Goal: Transaction & Acquisition: Purchase product/service

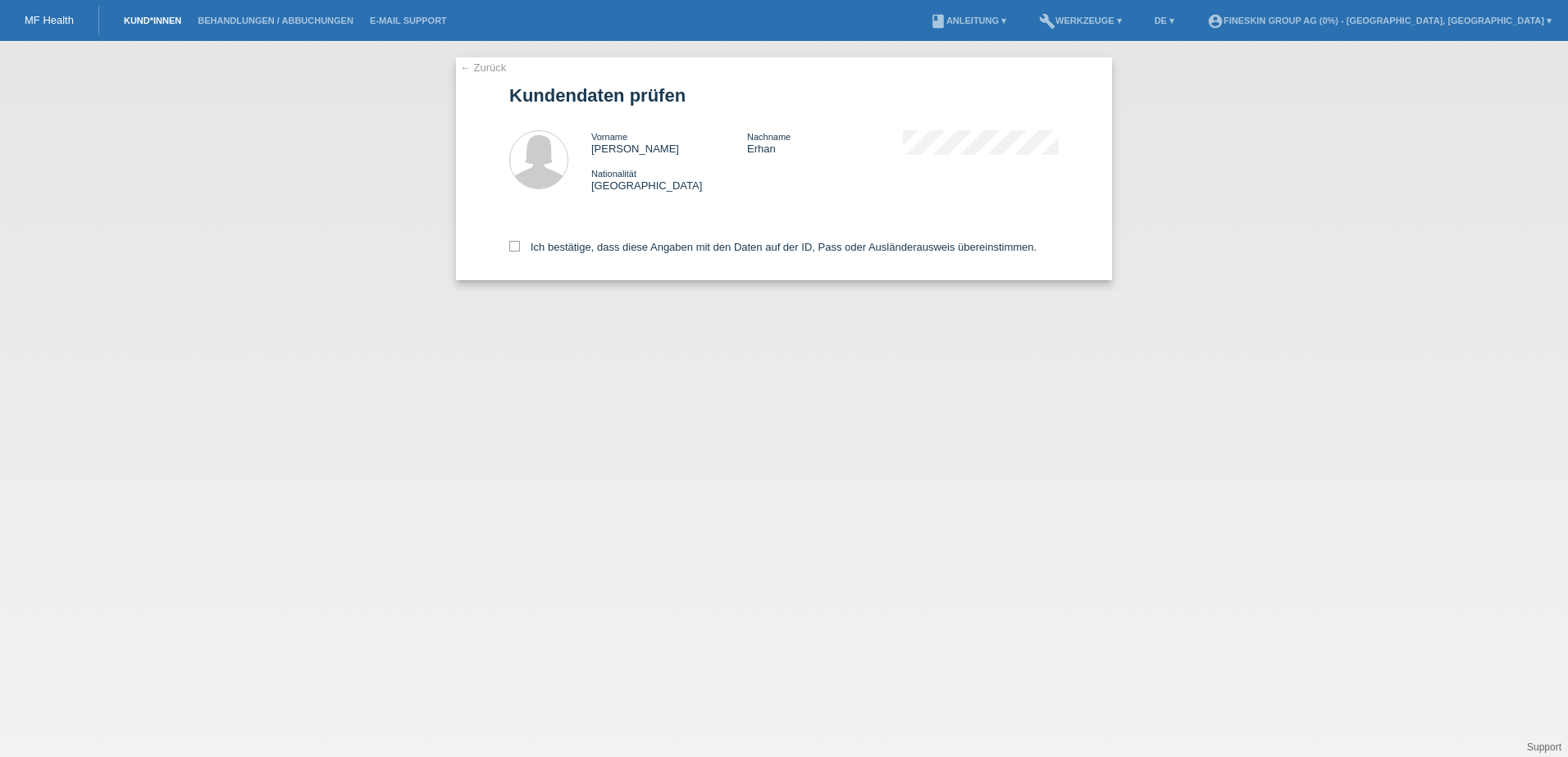
click at [138, 20] on link "Kund*innen" at bounding box center [153, 20] width 74 height 10
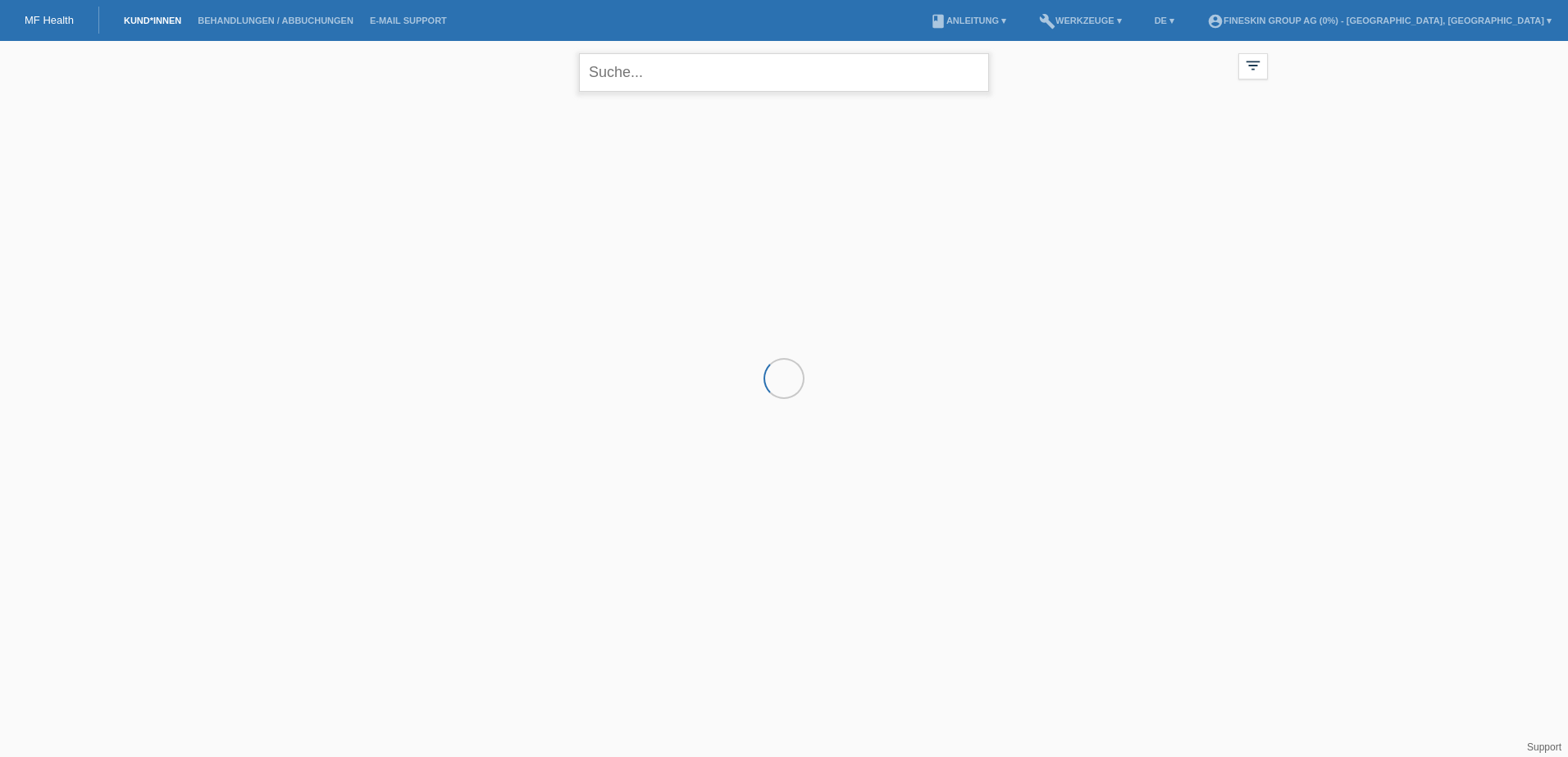
click at [710, 69] on input "text" at bounding box center [784, 73] width 410 height 39
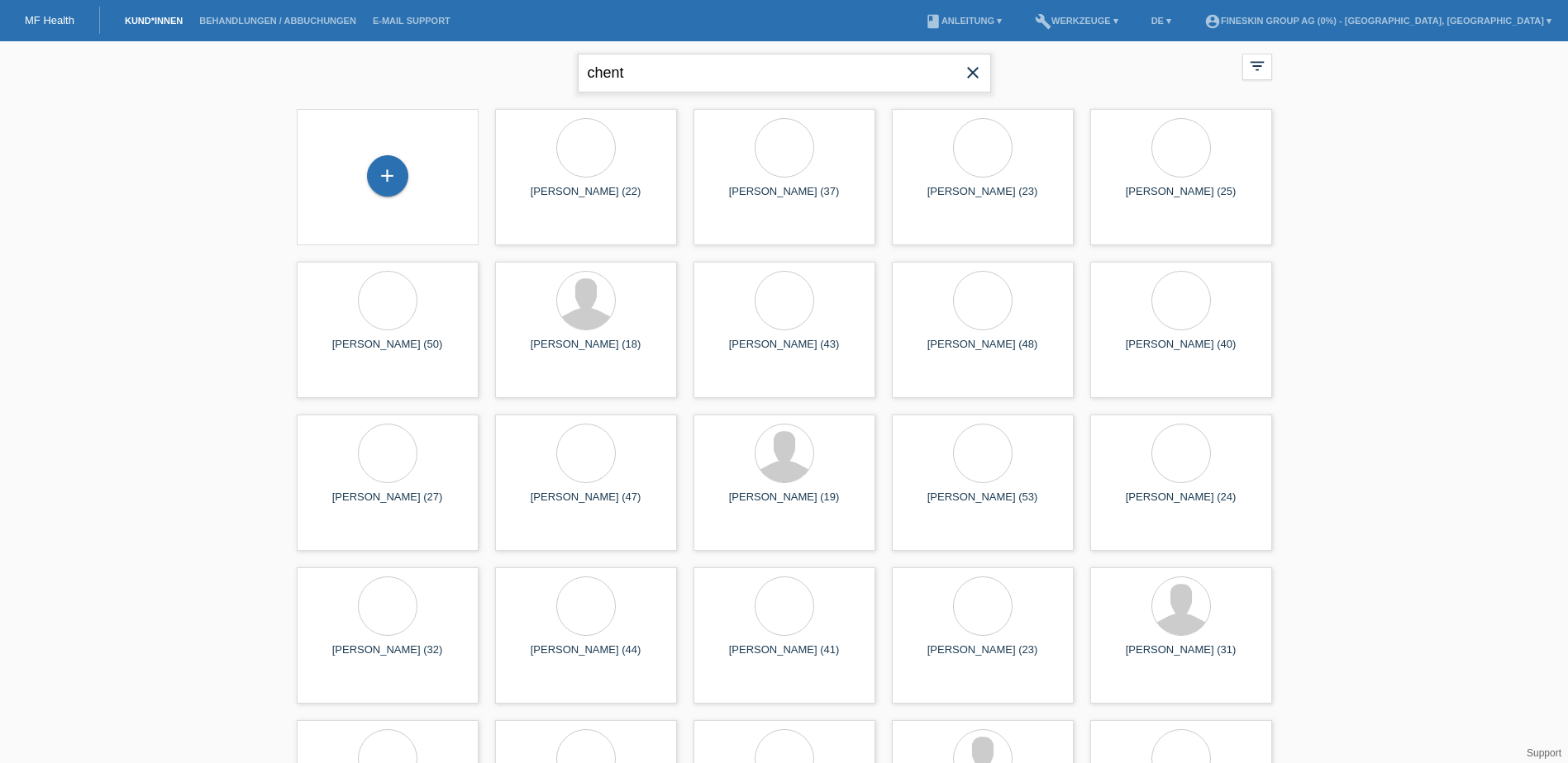
type input "chent"
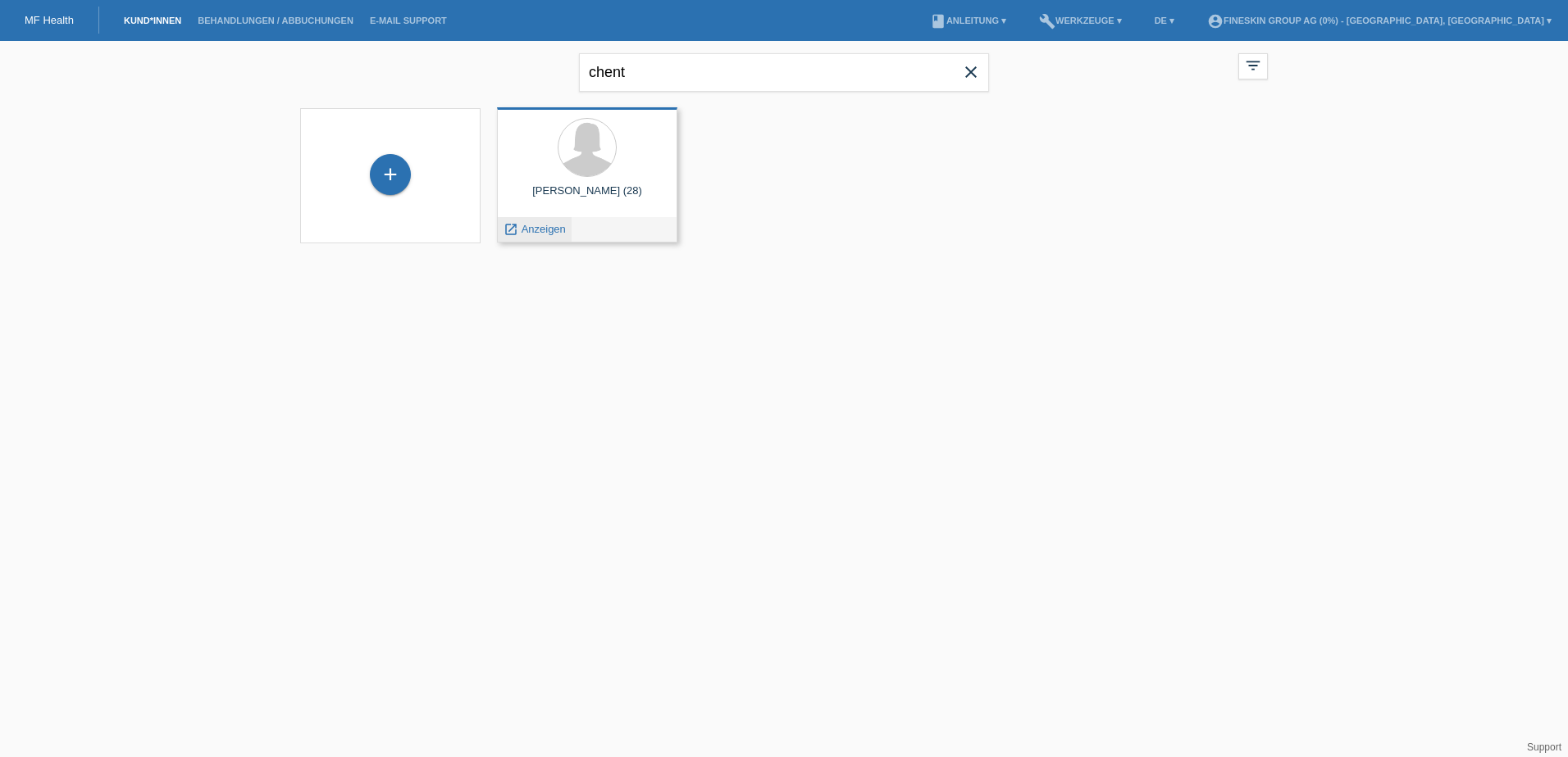
click at [542, 227] on span "Anzeigen" at bounding box center [543, 229] width 44 height 13
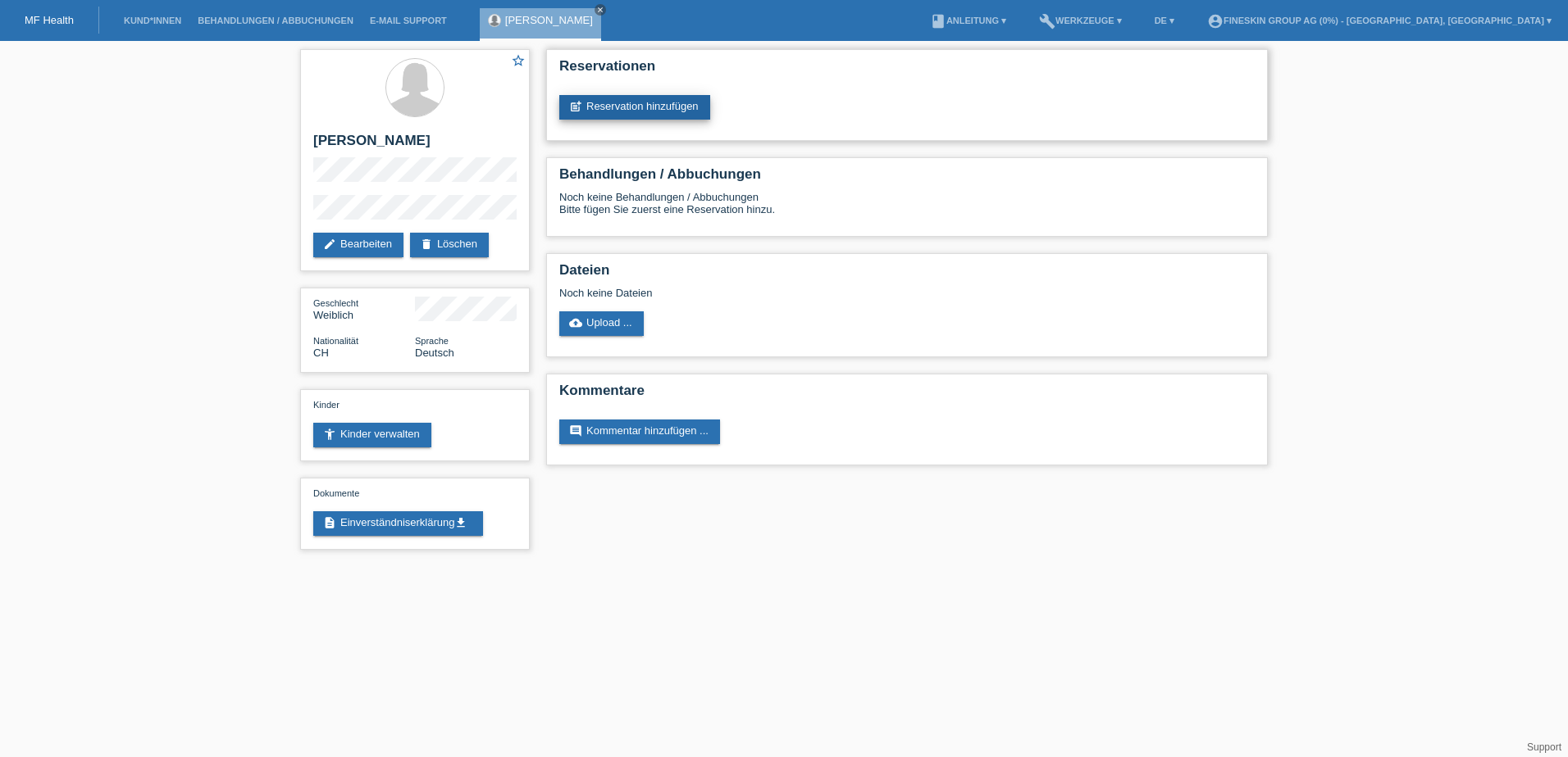
click at [634, 110] on link "post_add Reservation hinzufügen" at bounding box center [635, 107] width 151 height 24
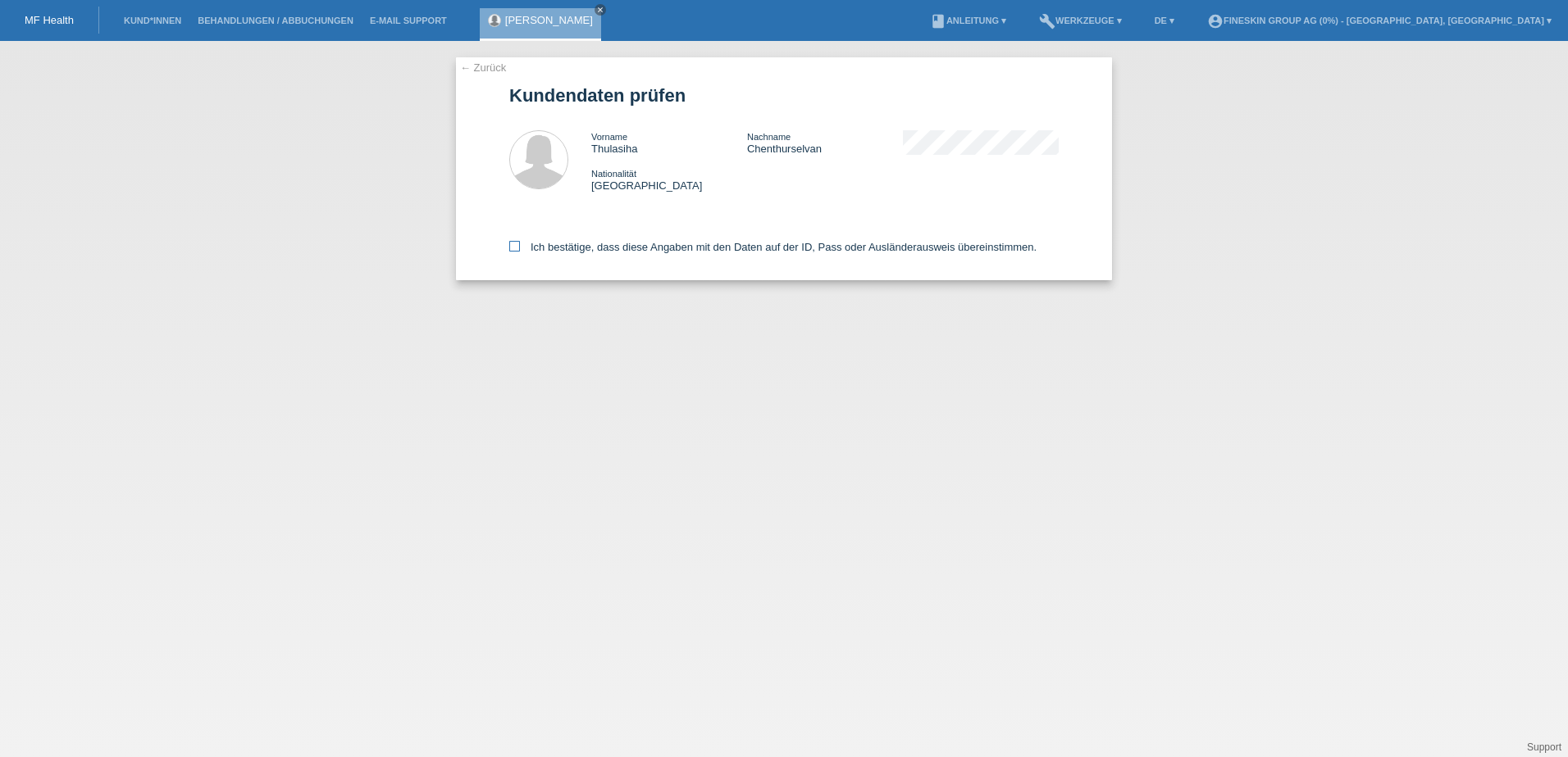
click at [628, 249] on label "Ich bestätige, dass diese Angaben mit den Daten auf der ID, Pass oder Ausländer…" at bounding box center [773, 247] width 528 height 13
click at [520, 249] on input "Ich bestätige, dass diese Angaben mit den Daten auf der ID, Pass oder Ausländer…" at bounding box center [514, 246] width 11 height 11
checkbox input "true"
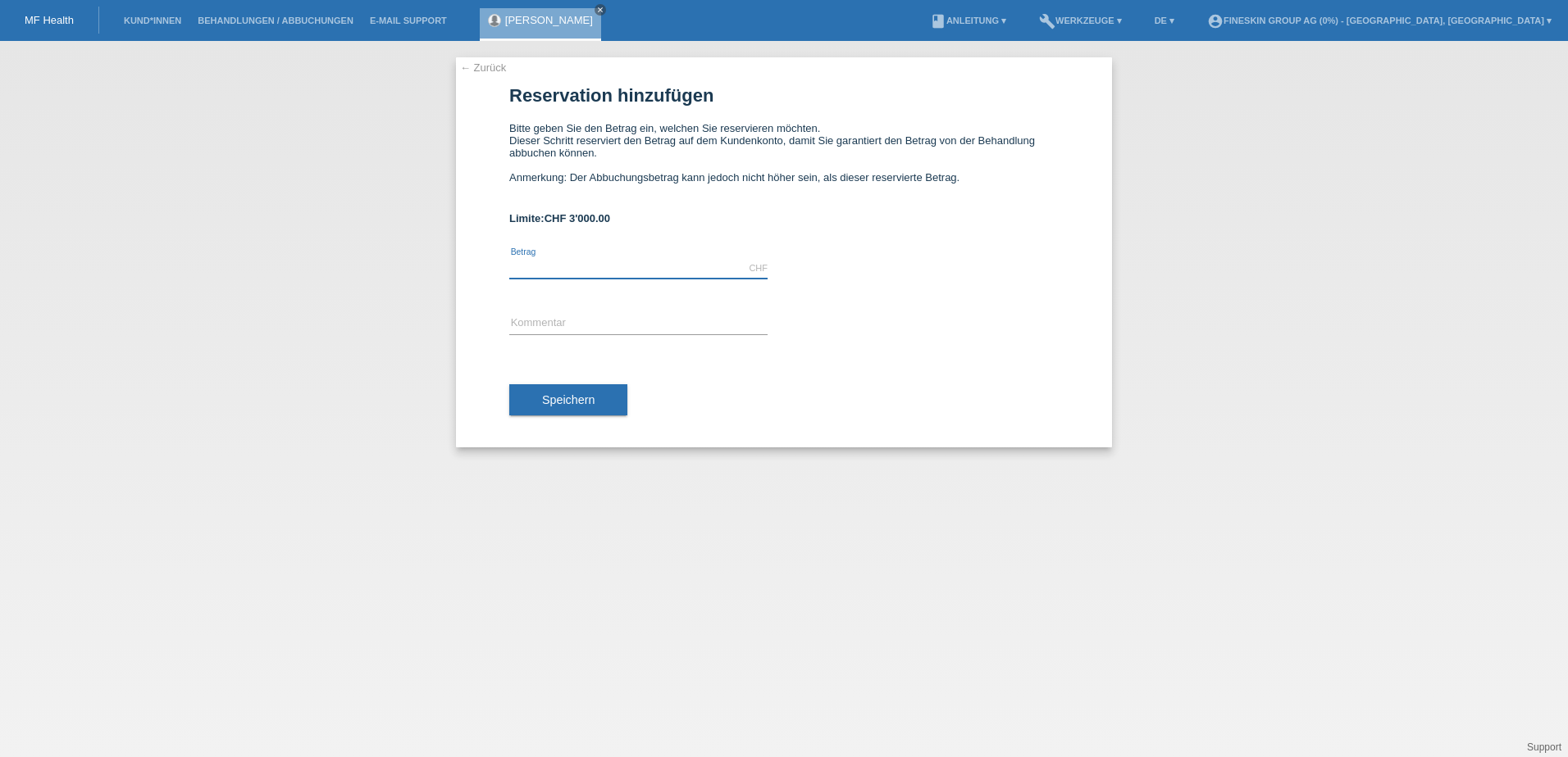
click at [623, 264] on input "text" at bounding box center [638, 268] width 258 height 20
type input "3990.00"
click at [597, 414] on button "Speichern" at bounding box center [567, 400] width 118 height 31
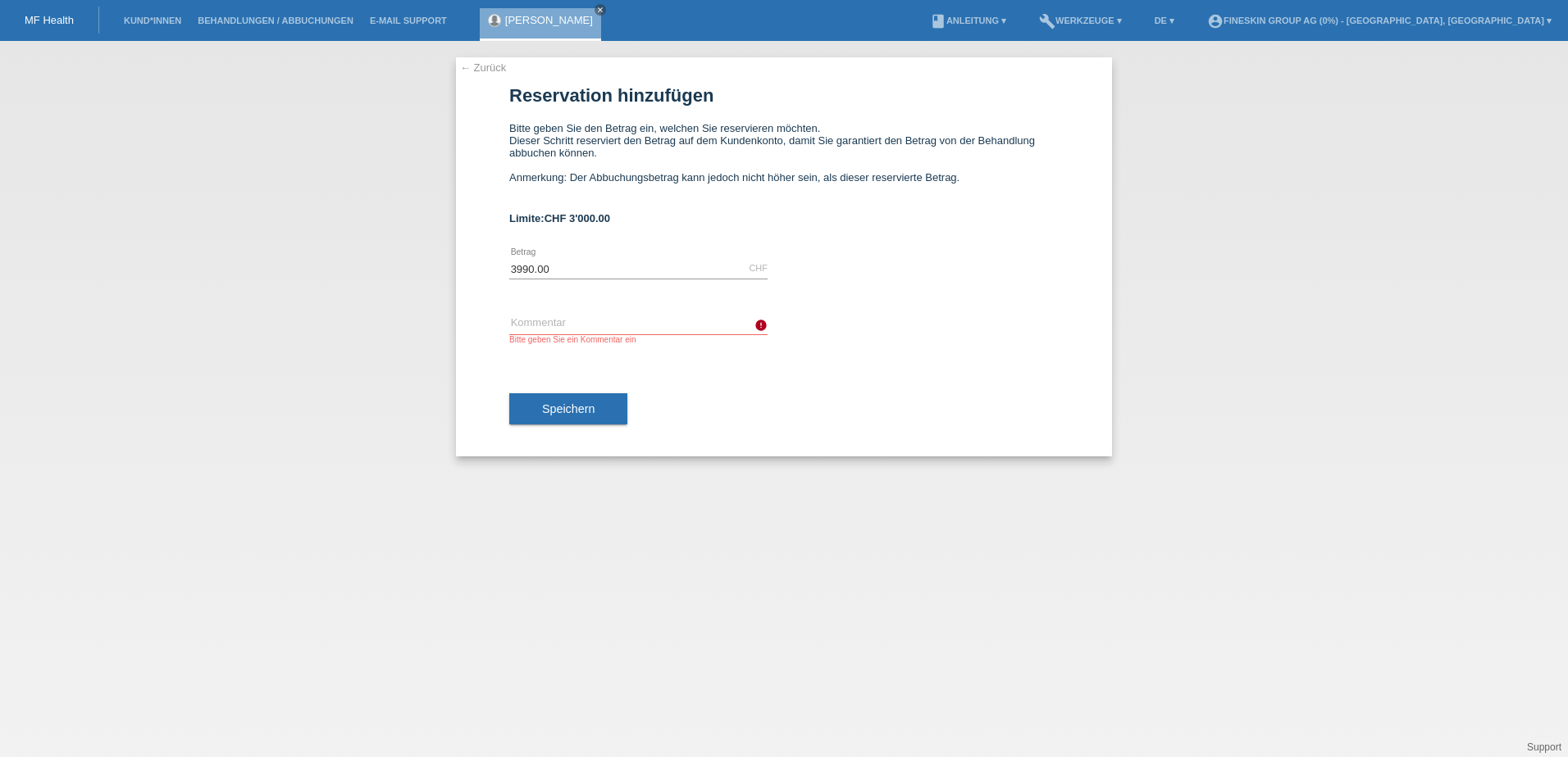
click at [586, 312] on div "error Kommentar Bitte geben Sie ein Kommentar ein" at bounding box center [638, 329] width 258 height 65
click at [586, 320] on input "text" at bounding box center [638, 324] width 258 height 20
drag, startPoint x: 662, startPoint y: 323, endPoint x: 602, endPoint y: 321, distance: 60.0
click at [602, 321] on input "Operation Dr. Isac 27.11.2024" at bounding box center [638, 324] width 258 height 20
type input "Operation Dr. Isac 20.08.2025"
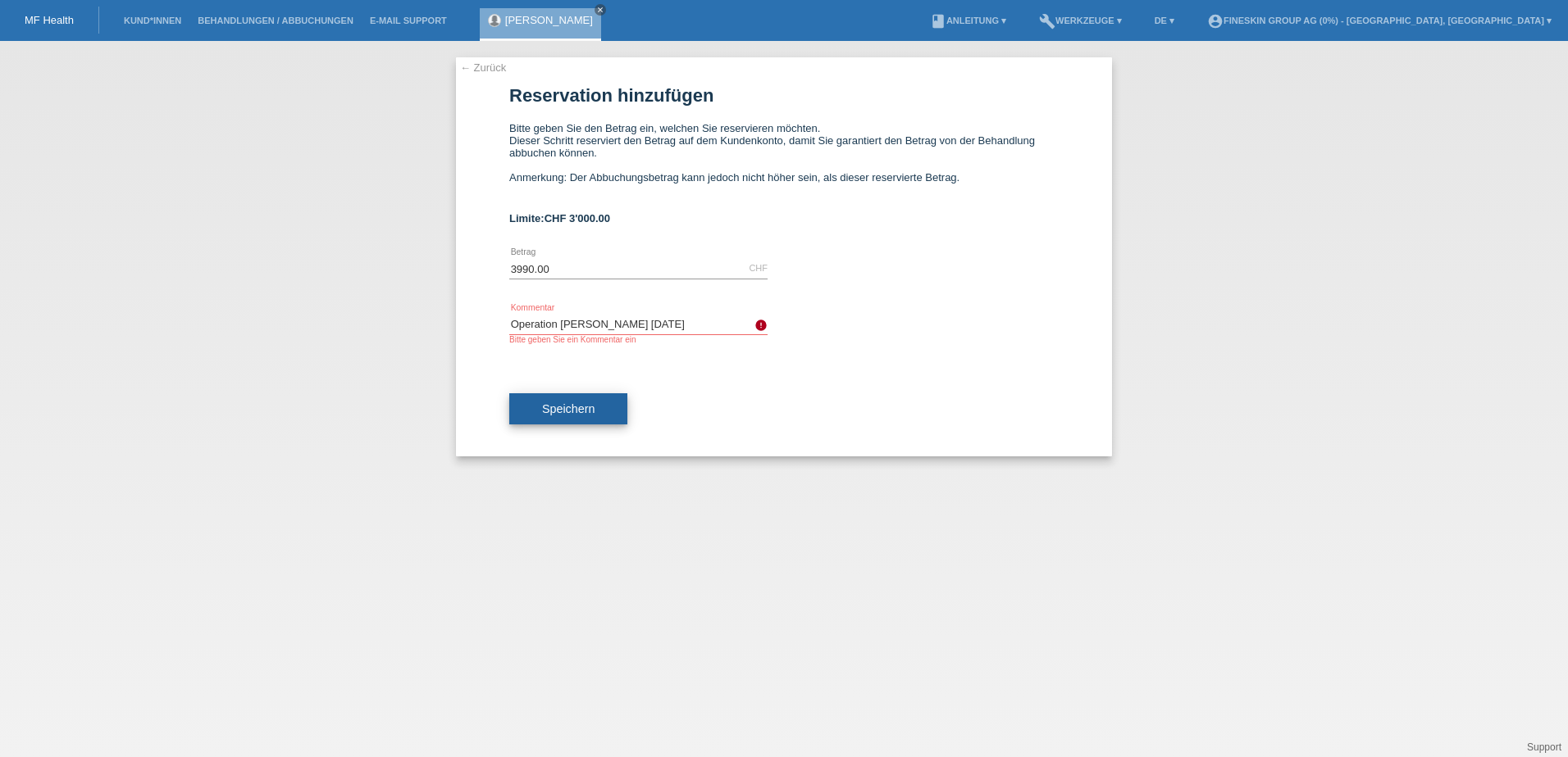
click at [594, 408] on span "Speichern" at bounding box center [568, 409] width 53 height 13
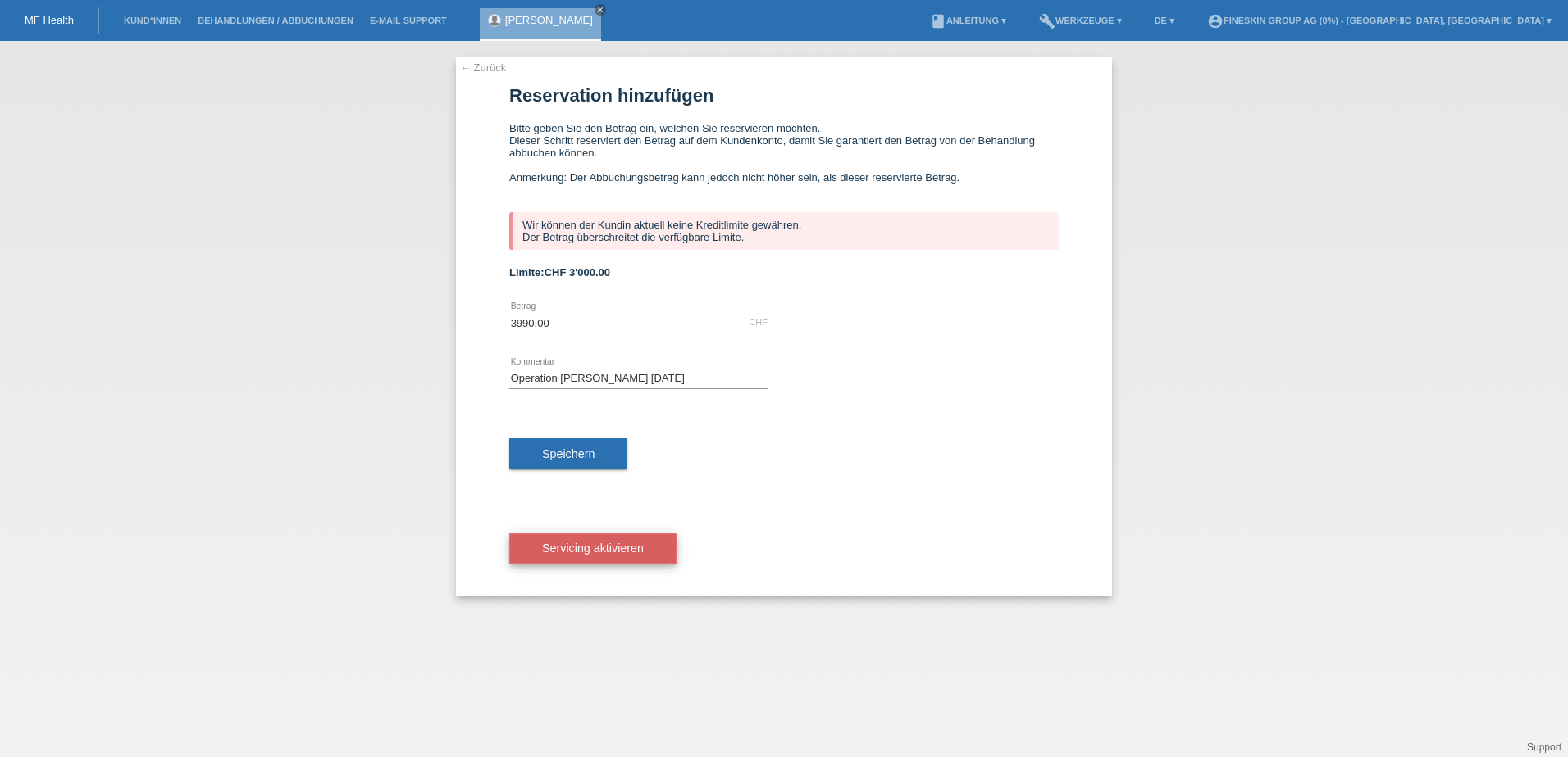
click at [586, 542] on span "Servicing aktivieren" at bounding box center [593, 548] width 101 height 13
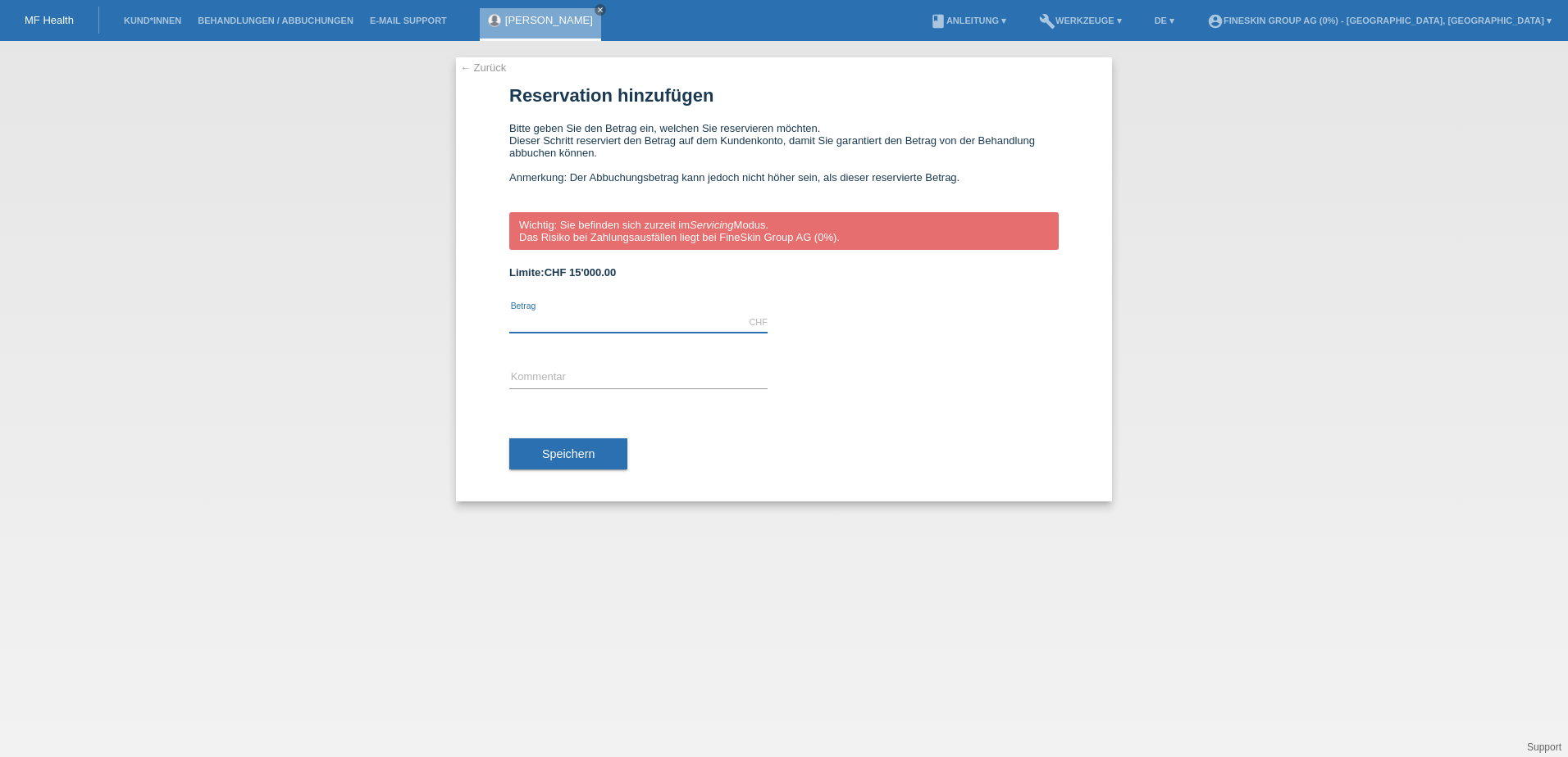
click at [587, 321] on input "text" at bounding box center [638, 322] width 258 height 20
type input "3990.00"
type input "Operation [PERSON_NAME] [DATE]"
click at [591, 451] on span "Speichern" at bounding box center [568, 453] width 53 height 13
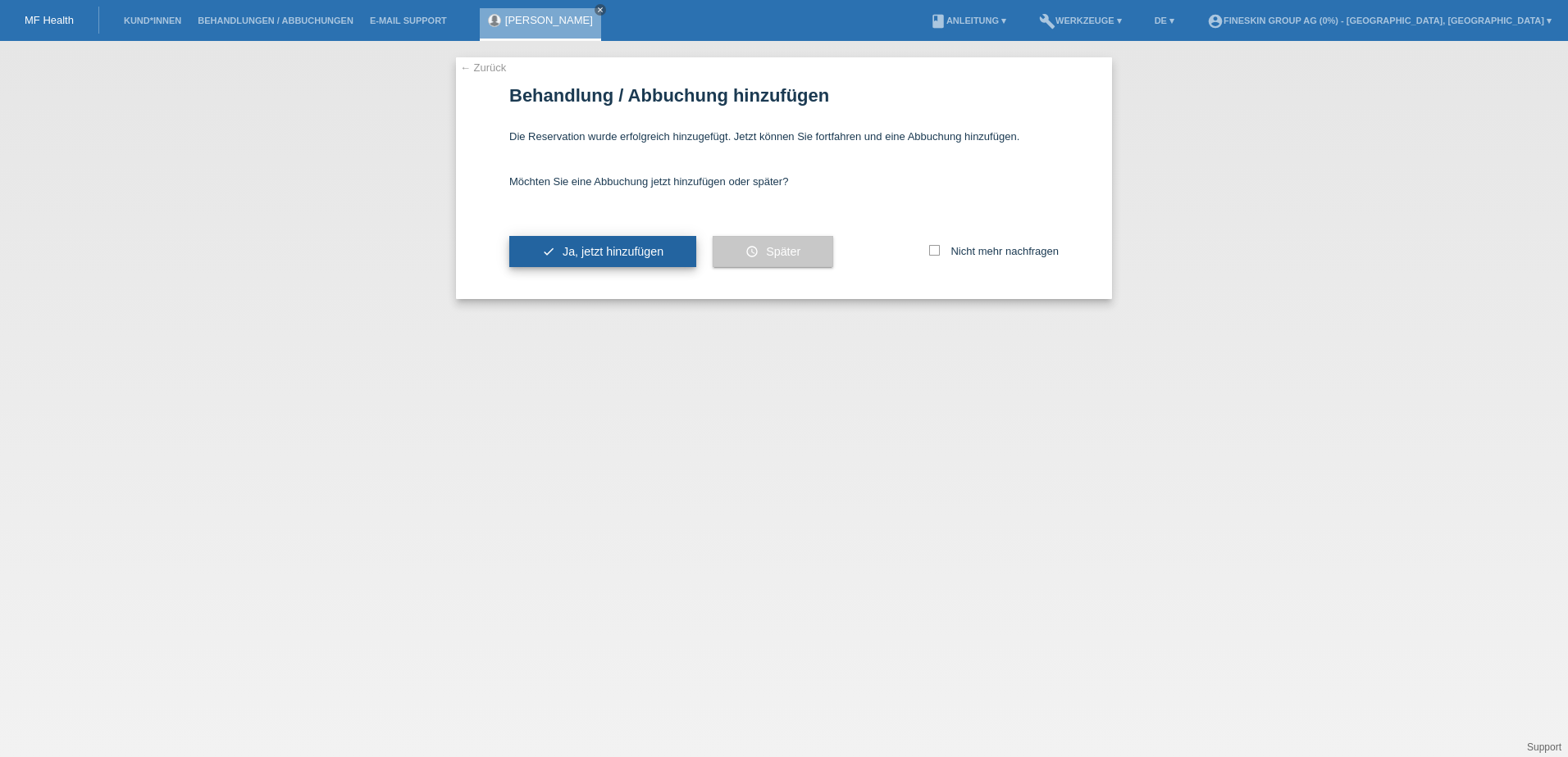
click at [565, 252] on span "Ja, jetzt hinzufügen" at bounding box center [613, 251] width 101 height 13
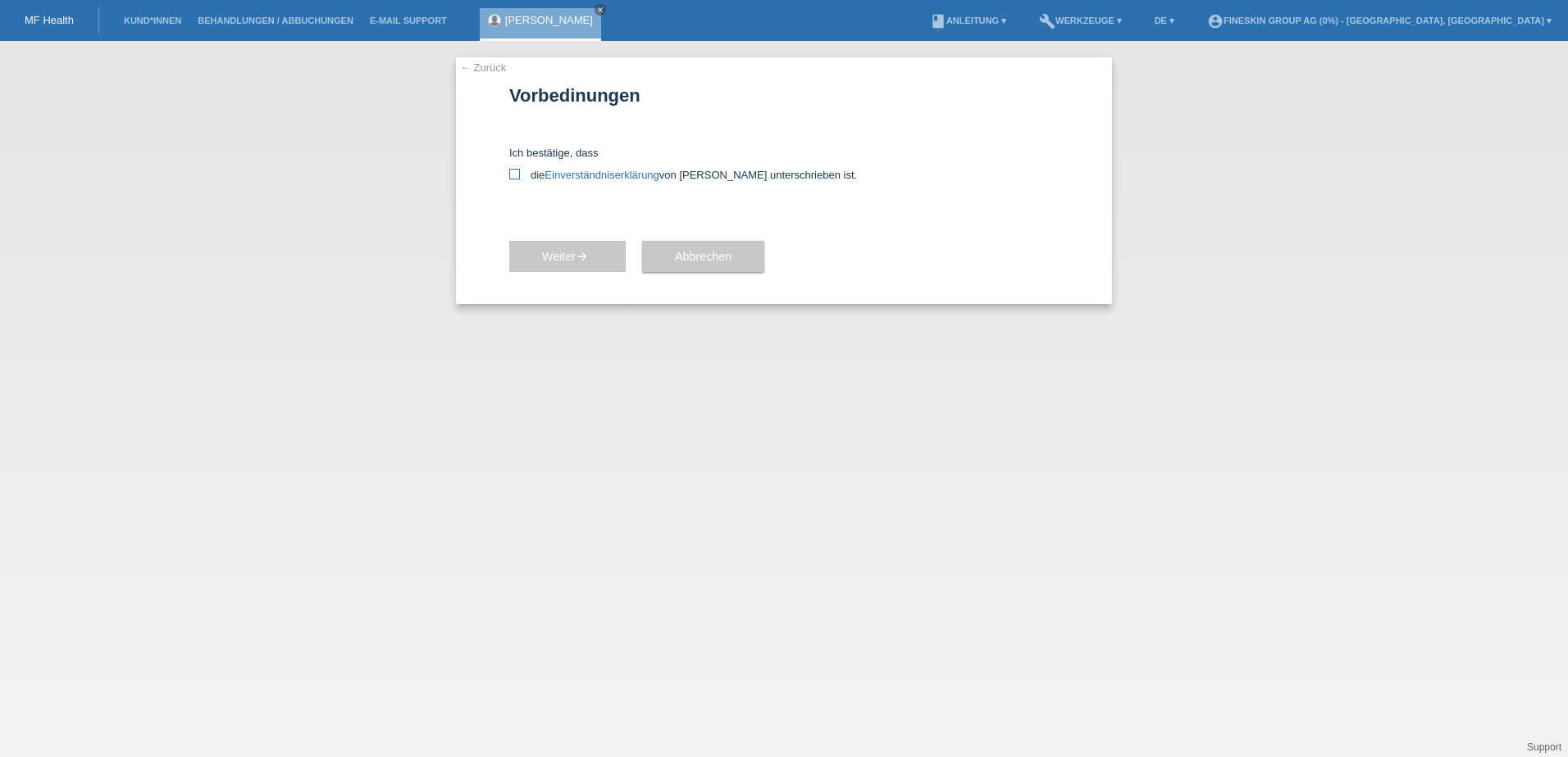
click at [538, 173] on label "die Einverständniserklärung von der Kundin unterschrieben ist." at bounding box center [784, 175] width 549 height 13
click at [520, 173] on input "die Einverständniserklärung von der Kundin unterschrieben ist." at bounding box center [514, 174] width 11 height 11
checkbox input "true"
click at [556, 251] on span "Weiter arrow_forward" at bounding box center [567, 256] width 51 height 13
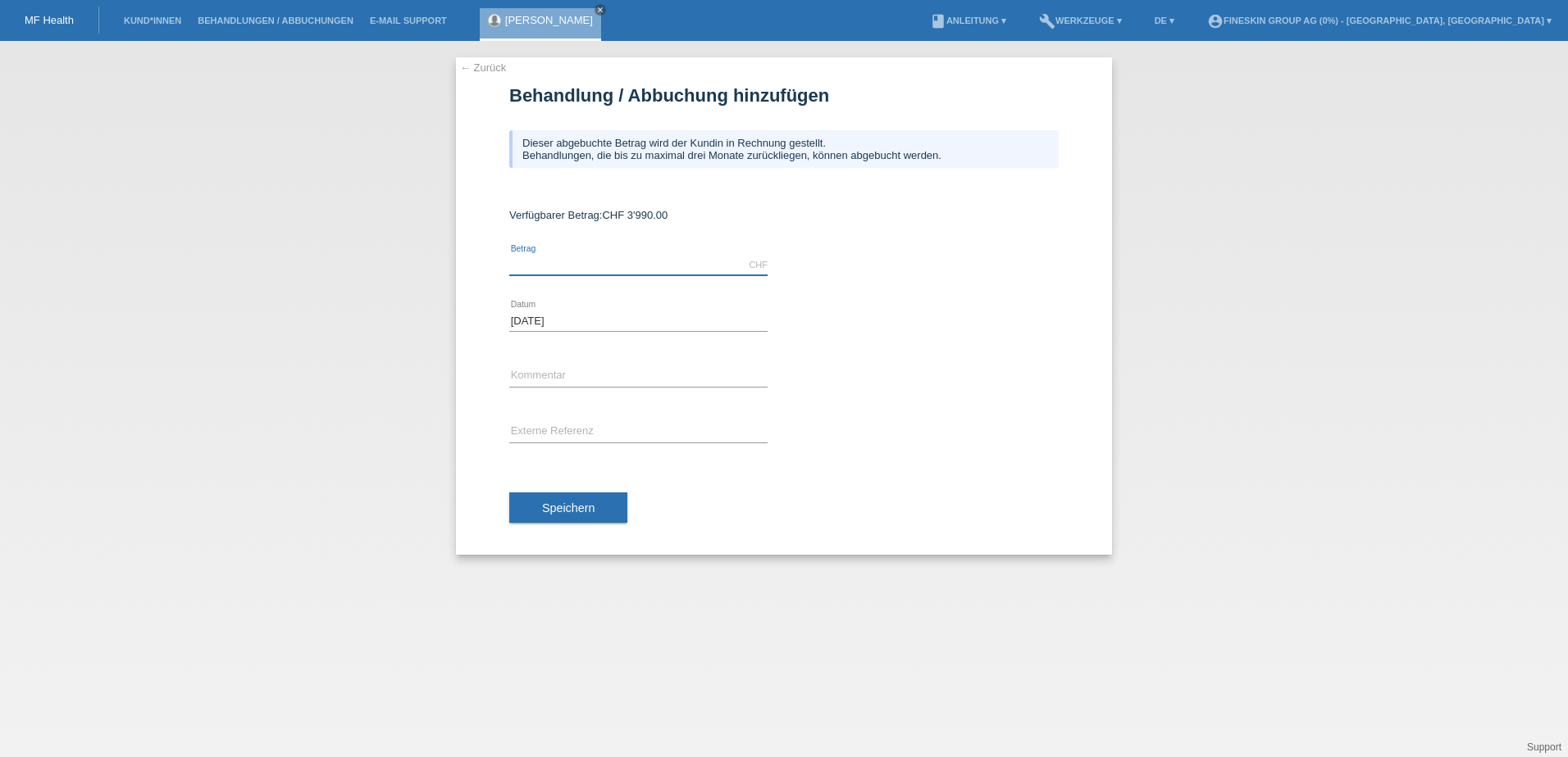
click at [556, 268] on input "text" at bounding box center [638, 265] width 258 height 20
type input "3990.00"
click at [578, 367] on input "text" at bounding box center [638, 377] width 258 height 20
drag, startPoint x: 670, startPoint y: 375, endPoint x: 599, endPoint y: 375, distance: 71.0
click at [599, 375] on input "Operation Dr. Isac 27.11.2024" at bounding box center [638, 377] width 258 height 20
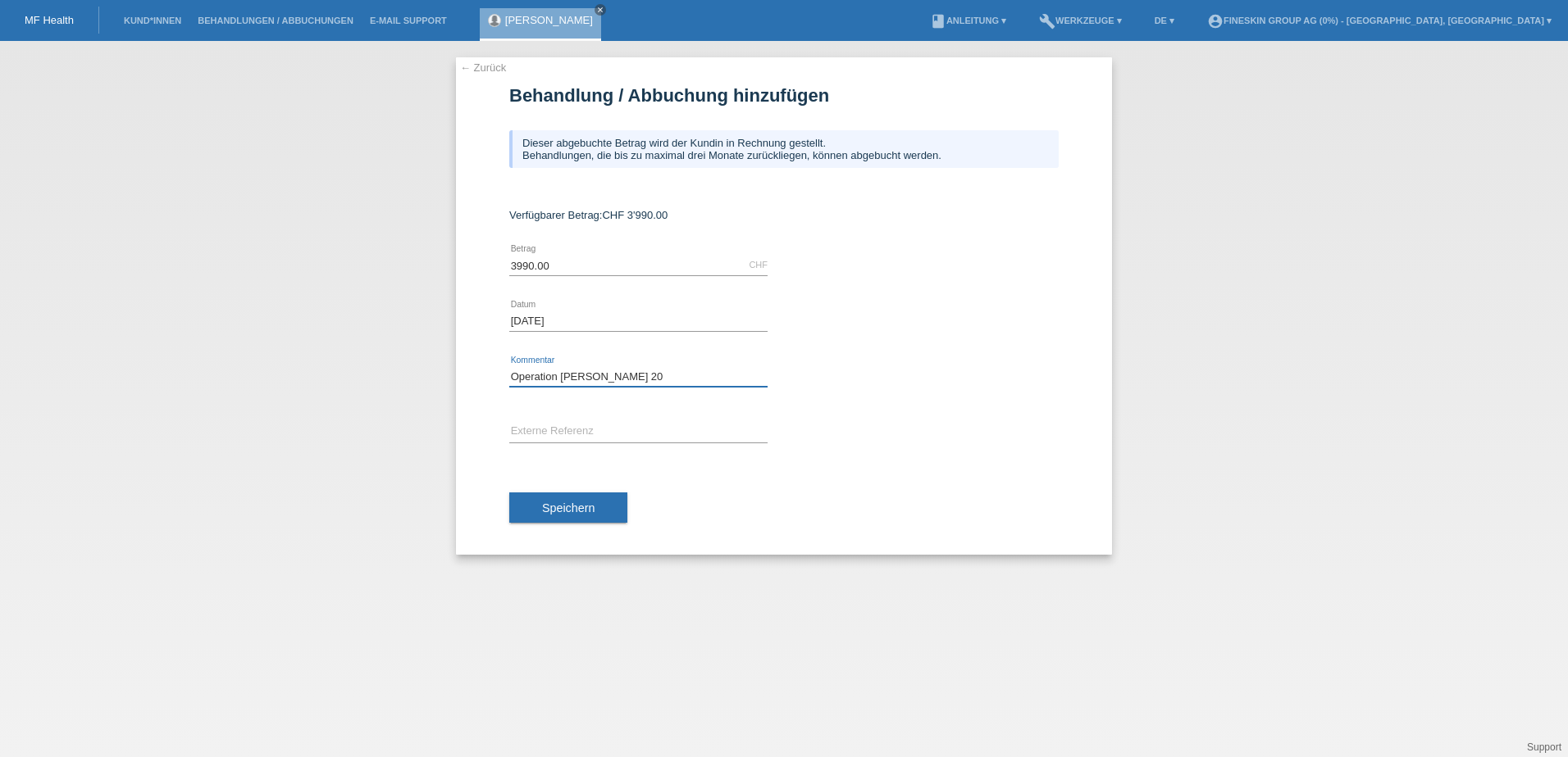
type input "Operation [PERSON_NAME] [DATE]"
click at [571, 509] on span "Speichern" at bounding box center [568, 508] width 53 height 13
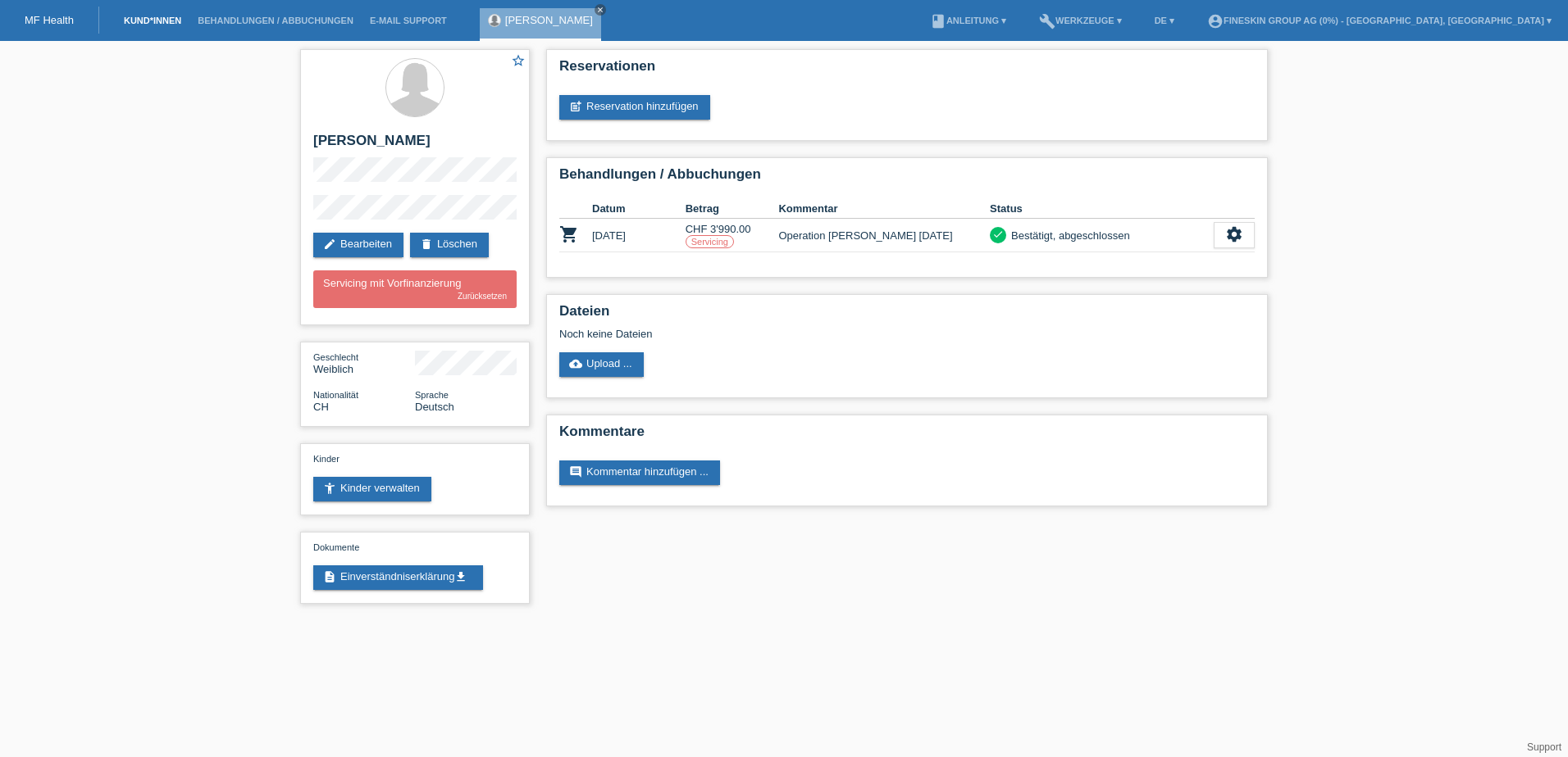
click at [120, 18] on link "Kund*innen" at bounding box center [153, 20] width 74 height 10
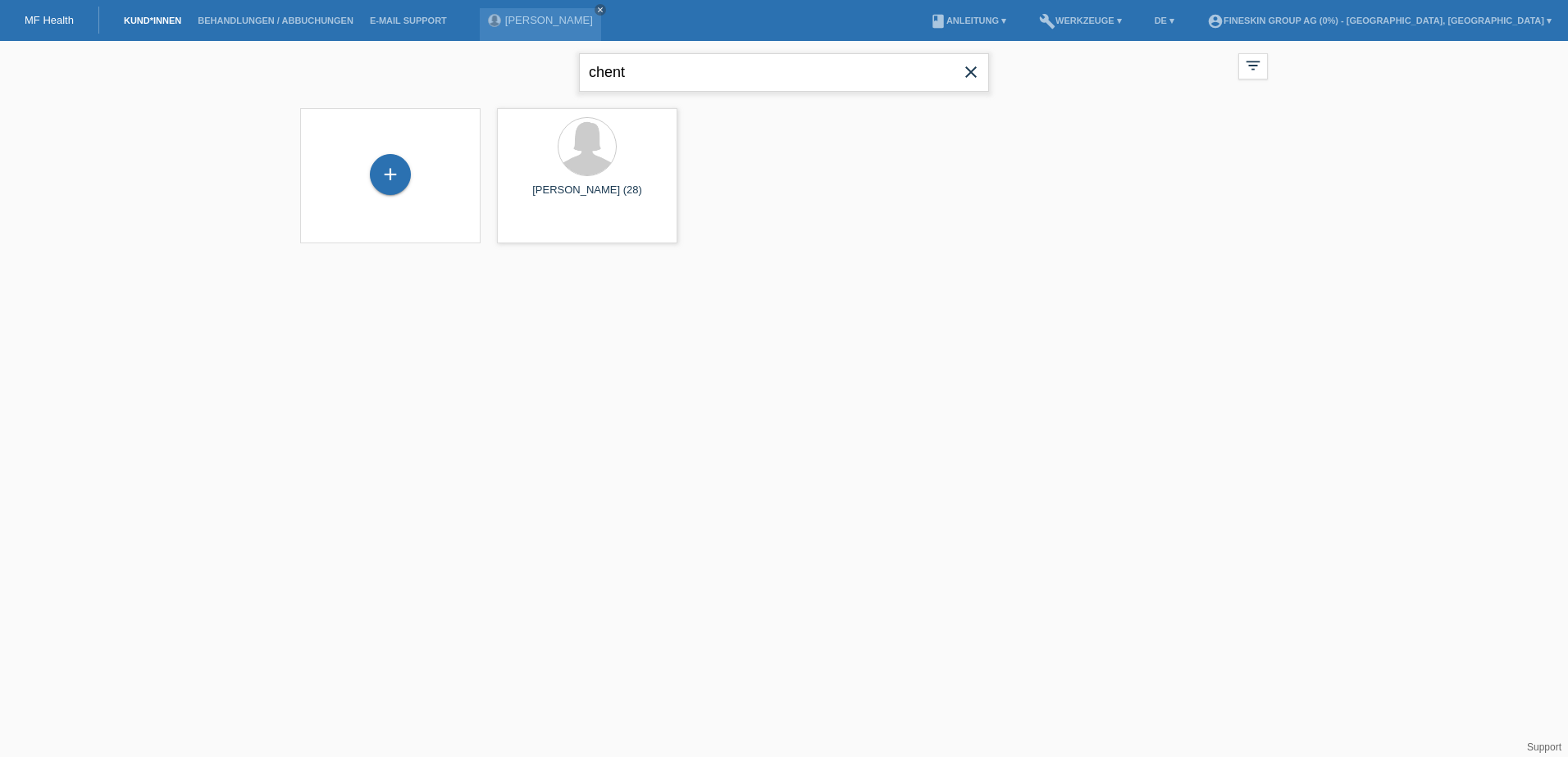
click at [647, 74] on input "chent" at bounding box center [784, 73] width 410 height 39
type input "c"
type input "wohlg"
click at [523, 229] on span "Anzeigen" at bounding box center [543, 229] width 44 height 13
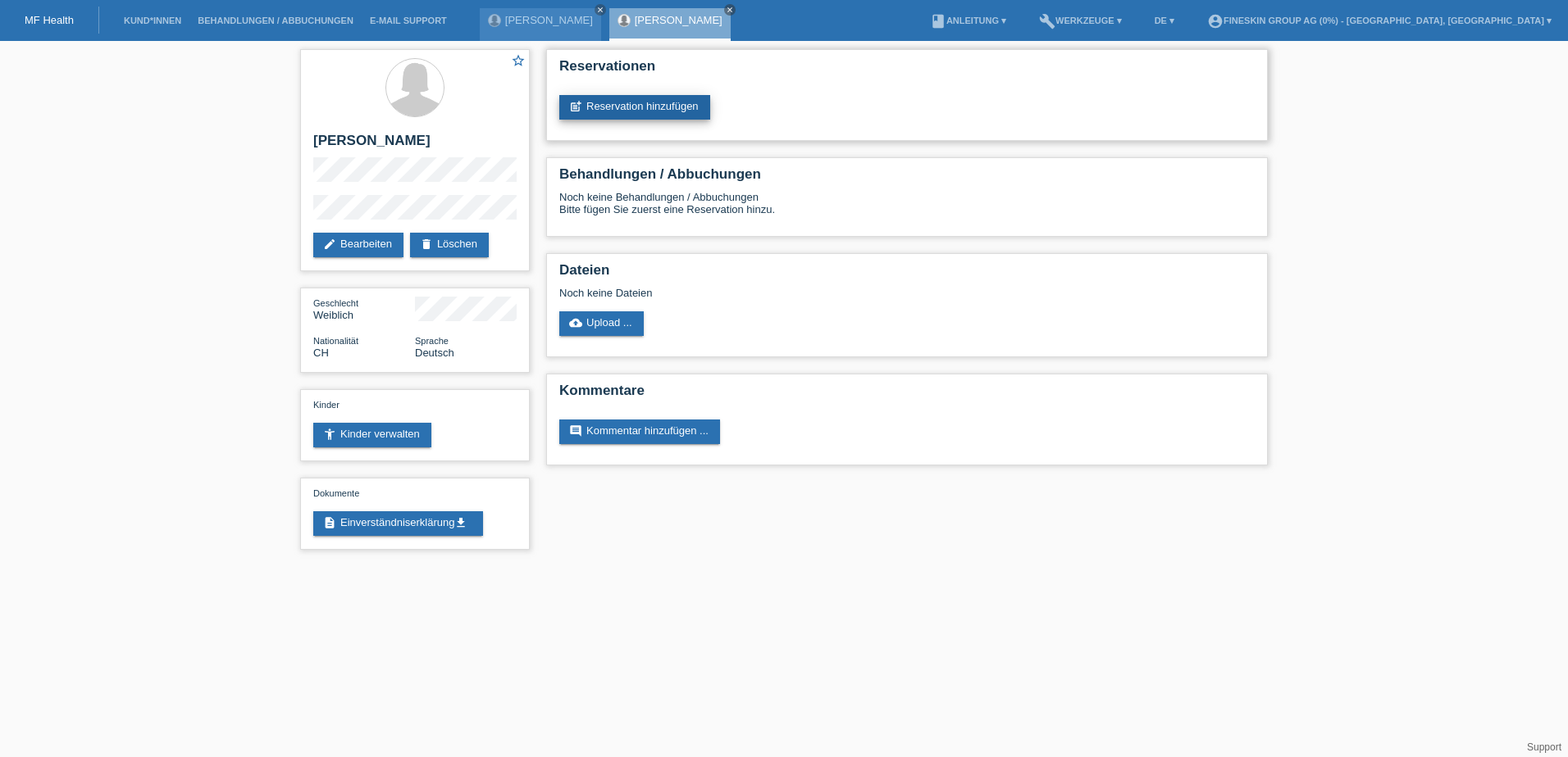
click at [650, 104] on link "post_add Reservation hinzufügen" at bounding box center [635, 107] width 151 height 24
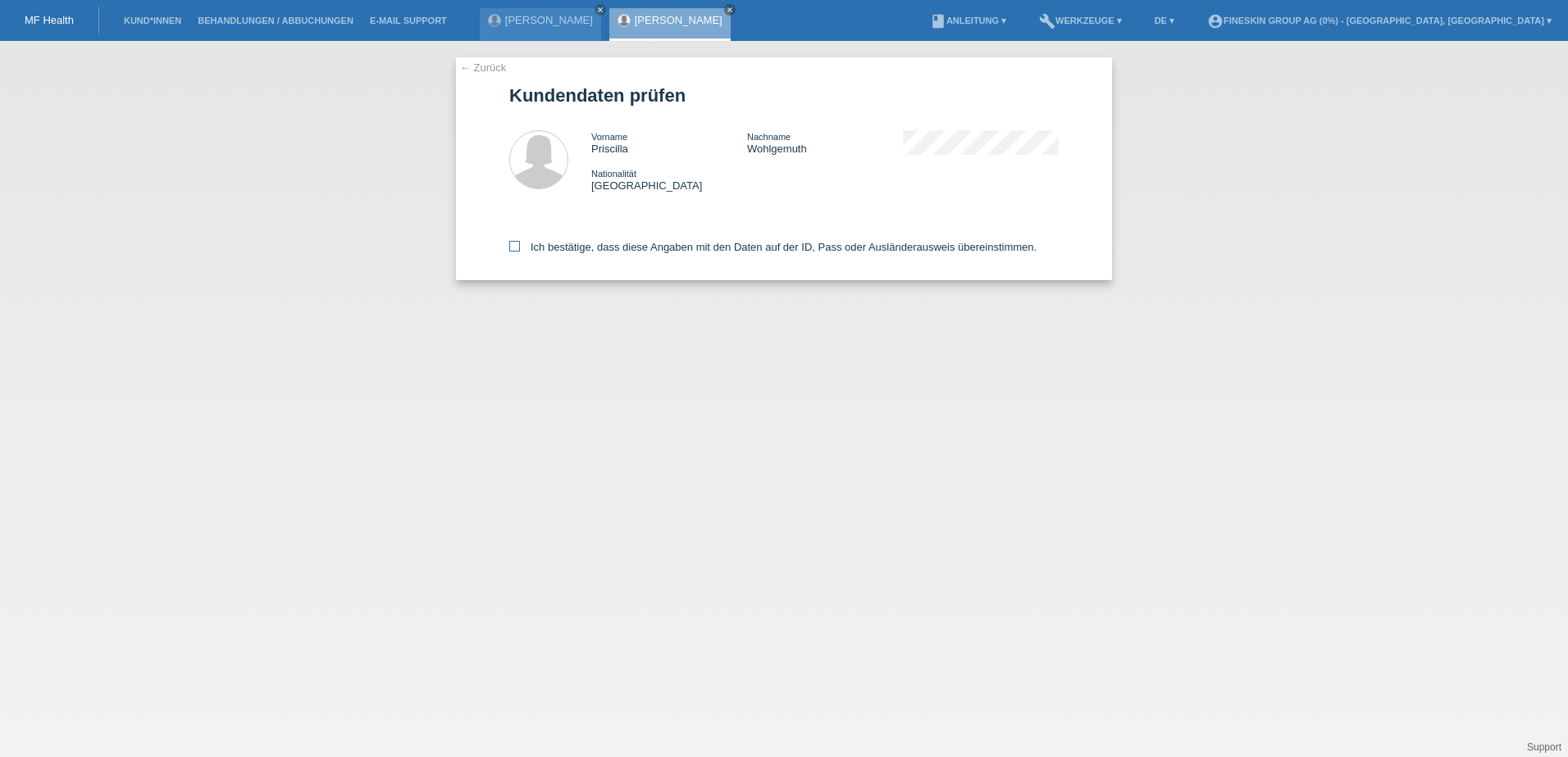
click at [602, 243] on label "Ich bestätige, dass diese Angaben mit den Daten auf der ID, Pass oder Ausländer…" at bounding box center [773, 247] width 528 height 13
click at [520, 243] on input "Ich bestätige, dass diese Angaben mit den Daten auf der ID, Pass oder Ausländer…" at bounding box center [514, 246] width 11 height 11
checkbox input "true"
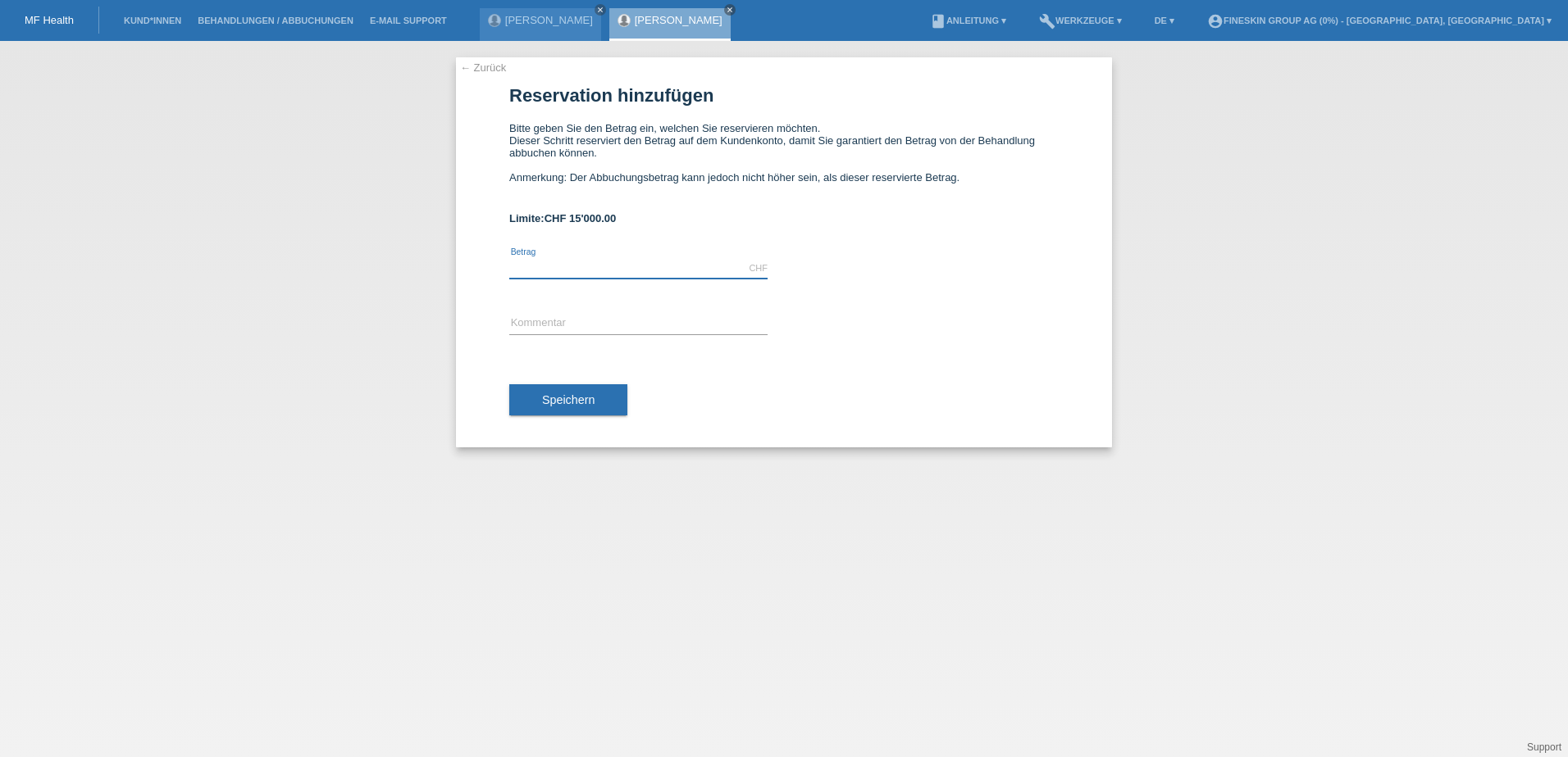
click at [602, 263] on input "text" at bounding box center [638, 268] width 258 height 20
type input "9090.00"
click at [601, 319] on input "text" at bounding box center [638, 324] width 258 height 20
type input "Operation [PERSON_NAME] [DATE]"
click at [585, 407] on button "Speichern" at bounding box center [567, 400] width 118 height 31
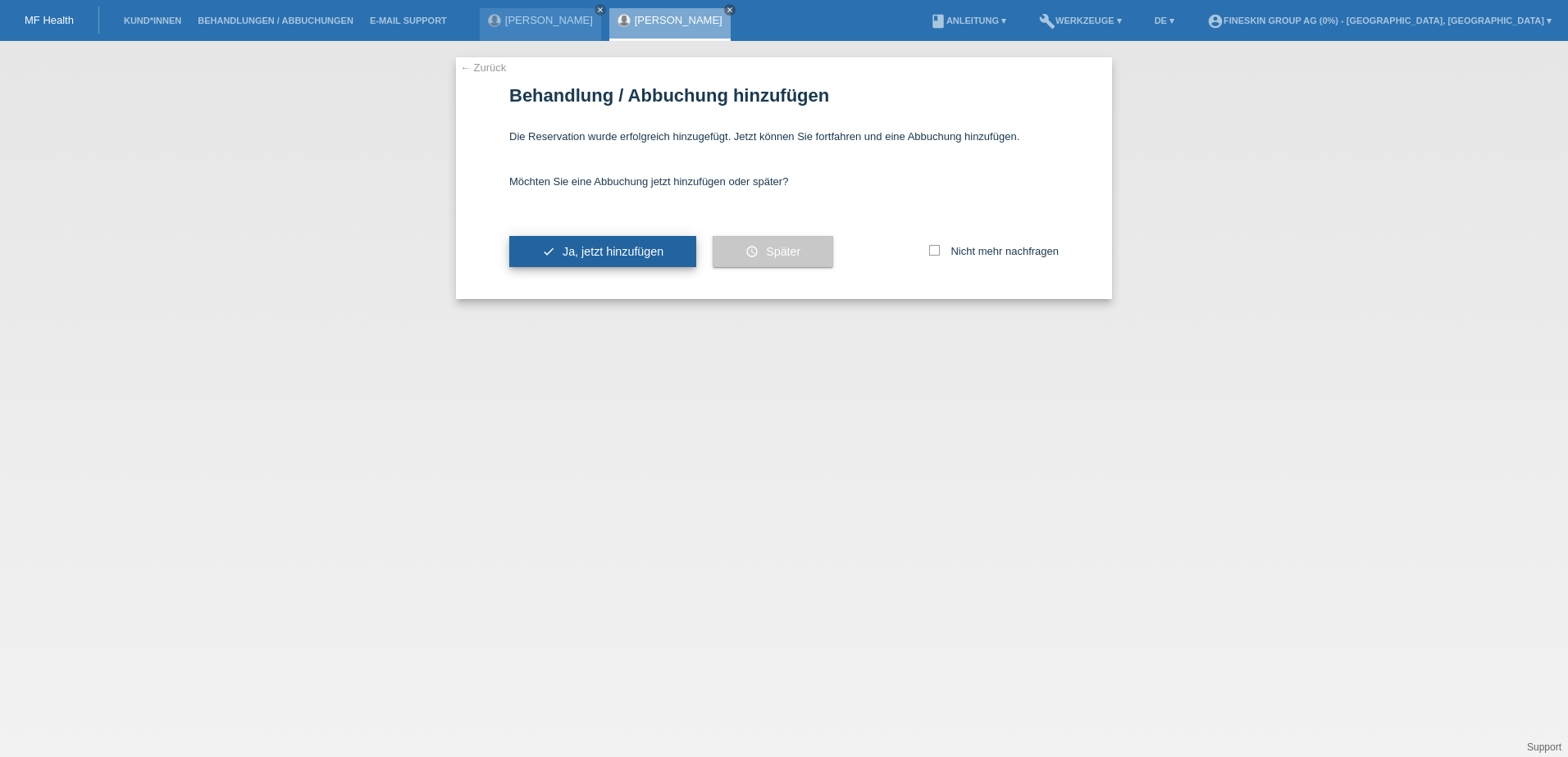
click at [643, 246] on span "Ja, jetzt hinzufügen" at bounding box center [613, 251] width 101 height 13
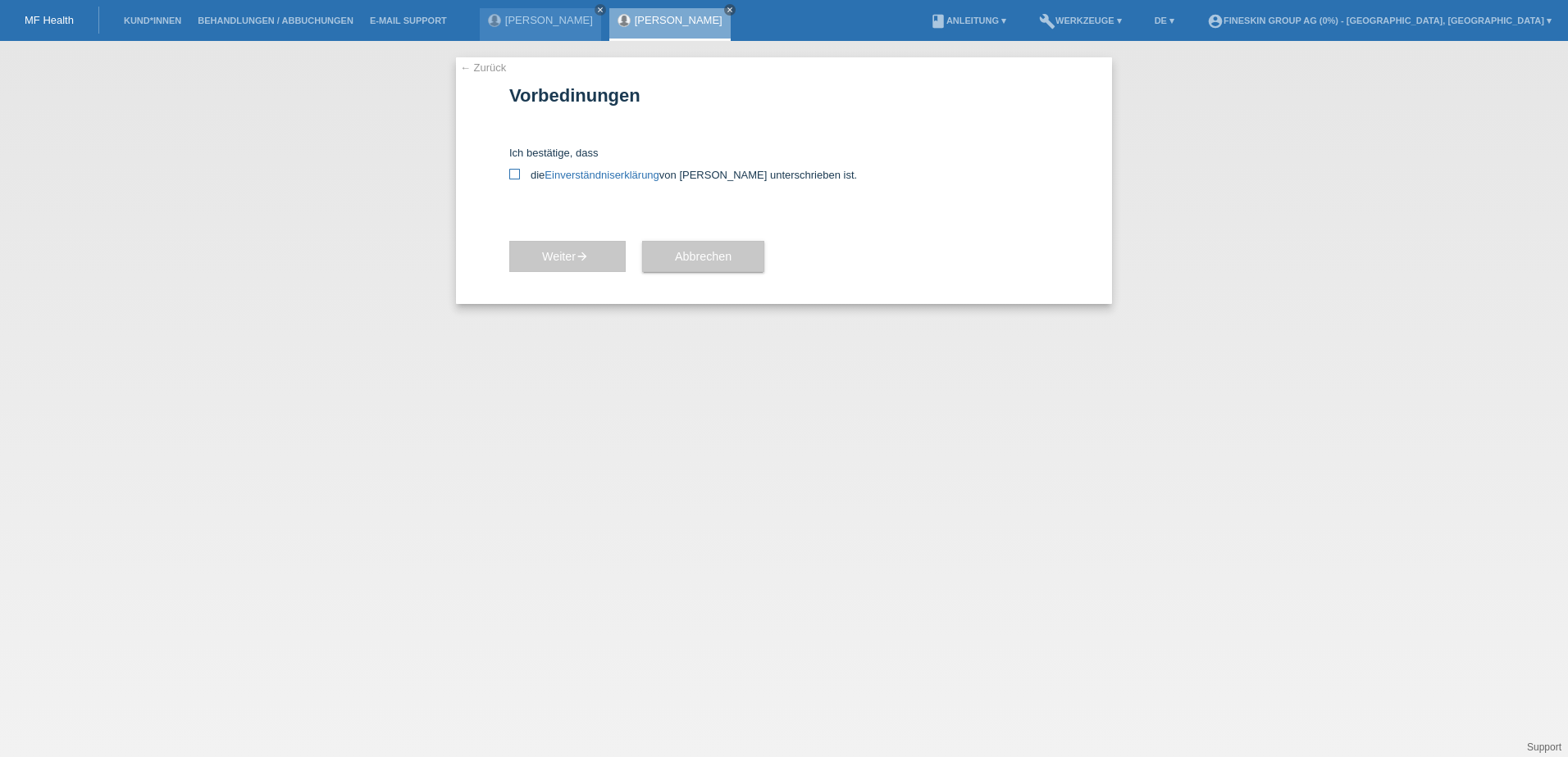
click at [549, 181] on link "Einverständniserklärung" at bounding box center [601, 175] width 114 height 13
click at [510, 174] on icon at bounding box center [514, 174] width 11 height 11
click at [510, 174] on input "die Einverständniserklärung von der Kundin unterschrieben ist." at bounding box center [514, 174] width 11 height 11
checkbox input "true"
click at [555, 265] on button "Weiter arrow_forward" at bounding box center [567, 257] width 117 height 31
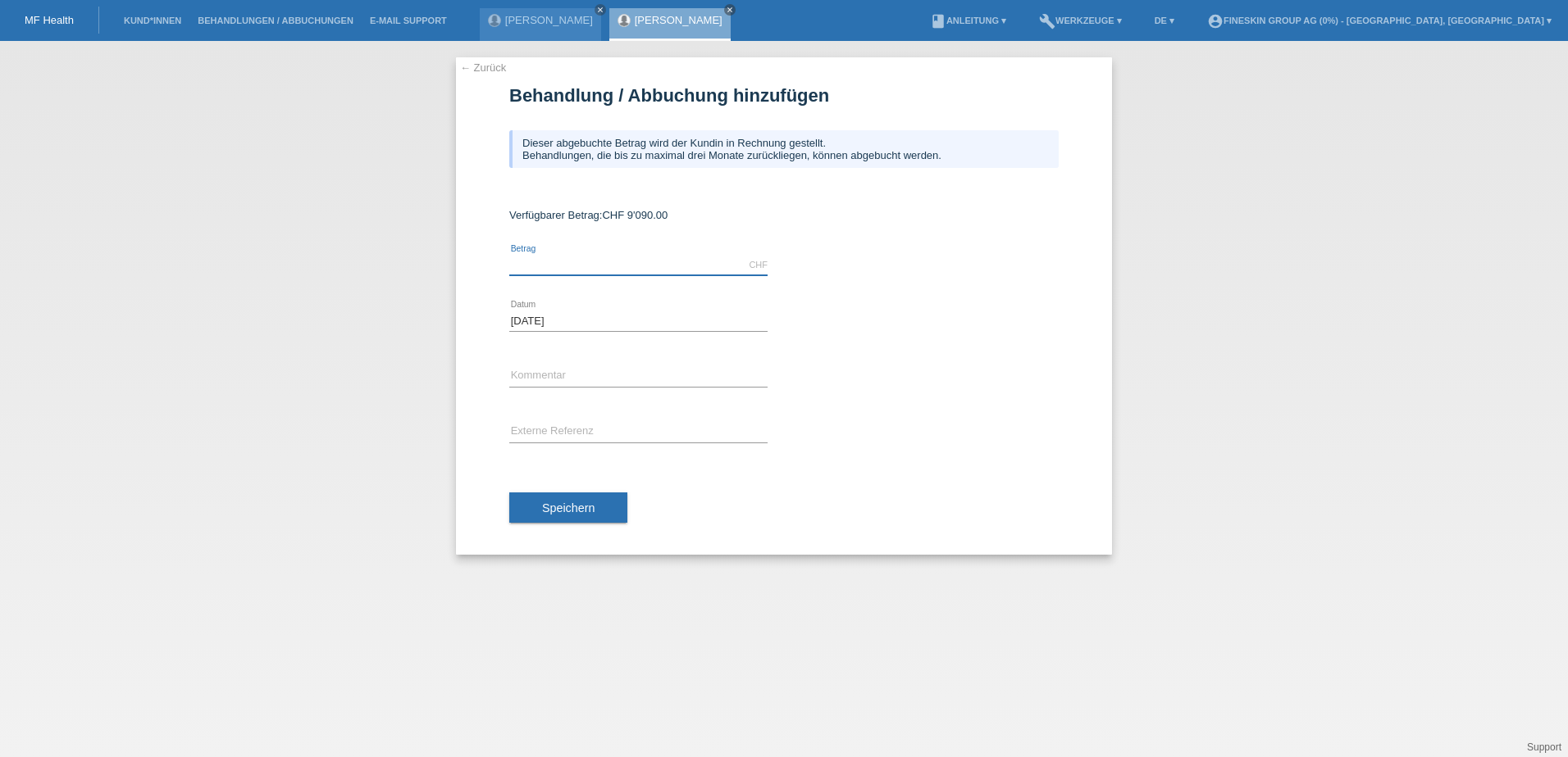
click at [558, 266] on input "text" at bounding box center [638, 265] width 258 height 20
type input "9090.00"
click at [585, 365] on div "error Kommentar" at bounding box center [638, 377] width 258 height 55
click at [588, 370] on input "text" at bounding box center [638, 377] width 258 height 20
drag, startPoint x: 649, startPoint y: 375, endPoint x: 603, endPoint y: 373, distance: 46.0
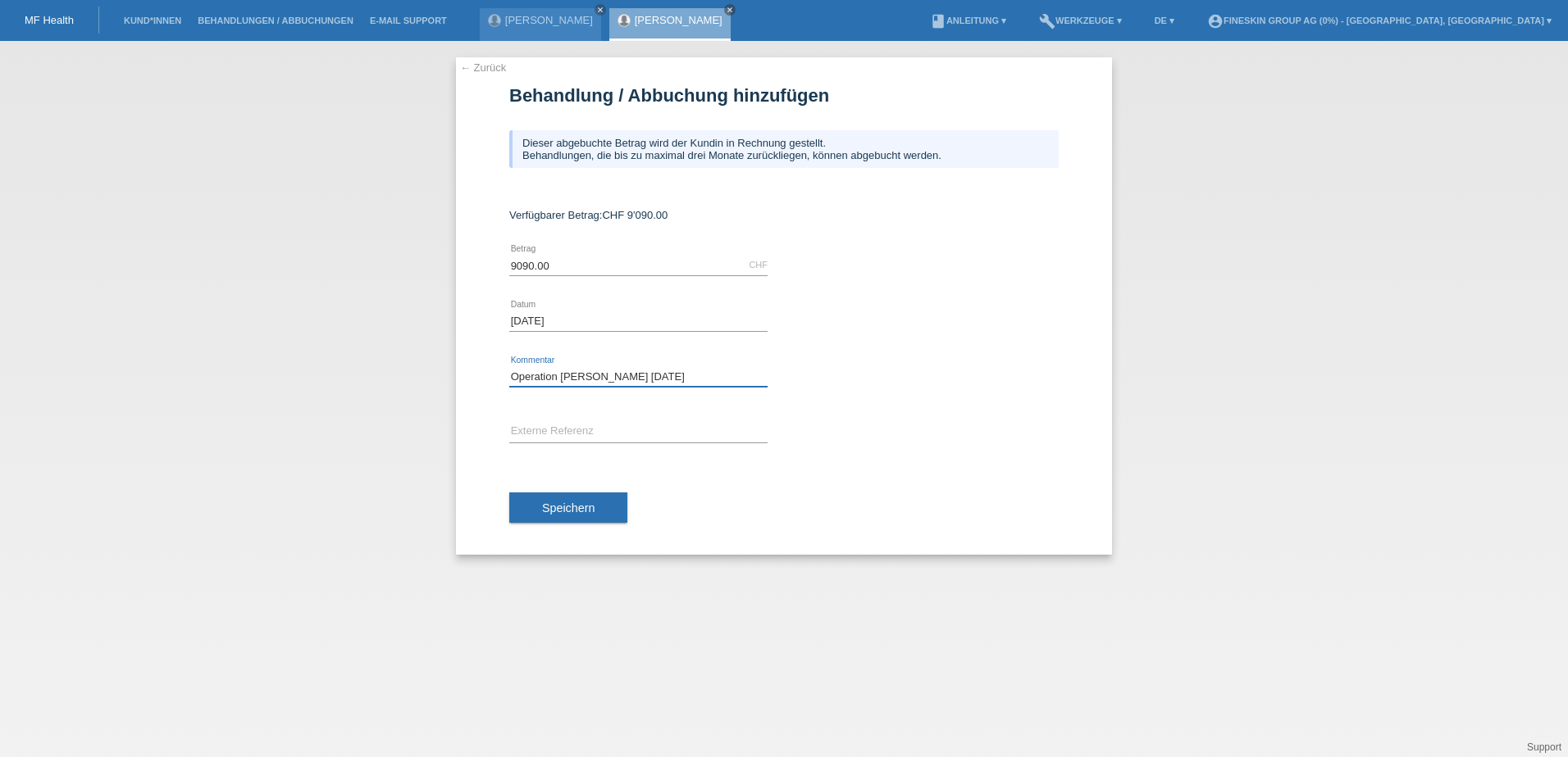
click at [603, 373] on input "Operation Dr. Isac 27.11.2024" at bounding box center [638, 377] width 258 height 20
type input "Operation [PERSON_NAME] [DATE]"
click at [583, 516] on button "Speichern" at bounding box center [567, 508] width 118 height 31
